Goal: Task Accomplishment & Management: Complete application form

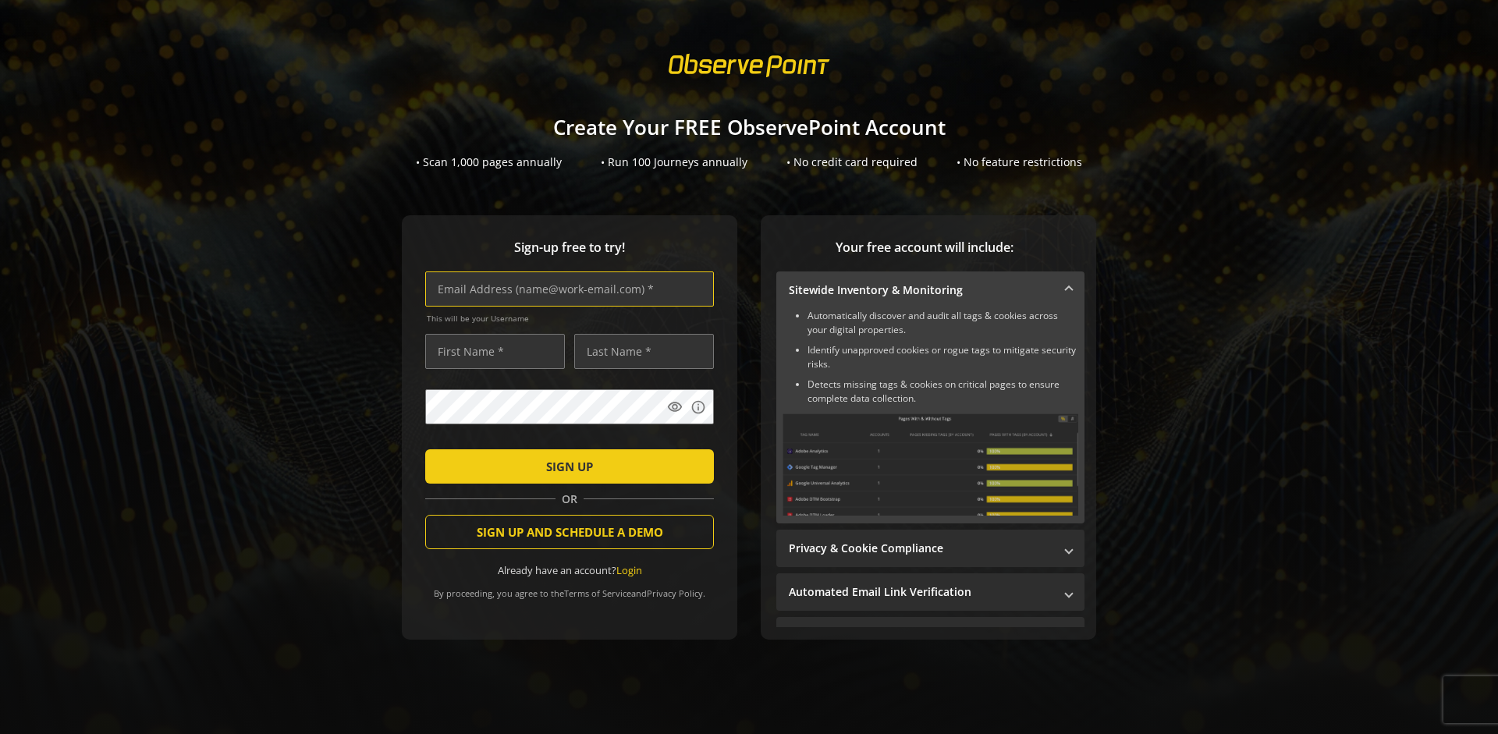
click at [565, 289] on input "text" at bounding box center [569, 288] width 289 height 35
type input "[EMAIL_ADDRESS][DOMAIN_NAME]"
click at [491, 351] on input "text" at bounding box center [495, 351] width 140 height 35
type input "Test"
click at [640, 351] on input "text" at bounding box center [644, 351] width 140 height 35
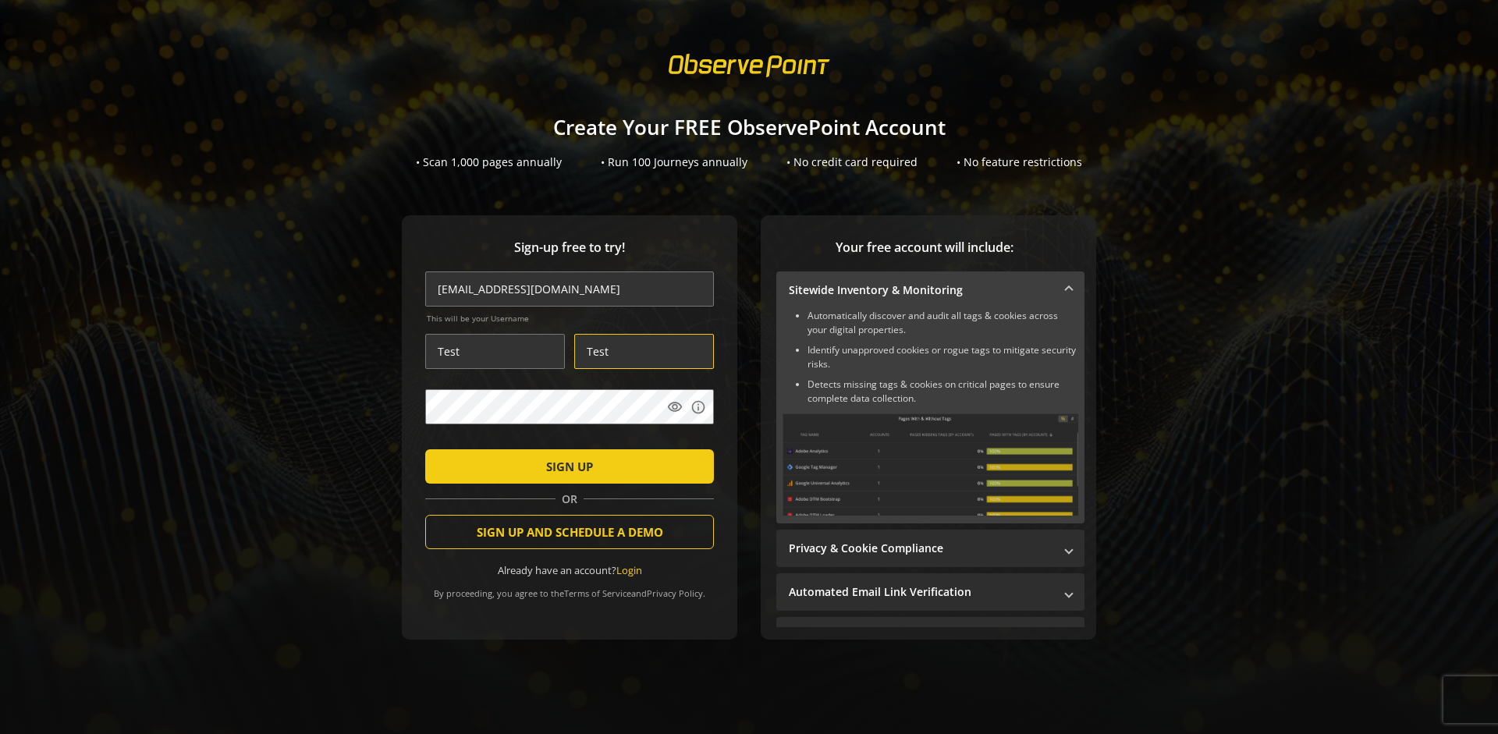
type input "Test"
click at [565, 466] on span "SIGN UP" at bounding box center [569, 466] width 47 height 28
